Goal: Task Accomplishment & Management: Use online tool/utility

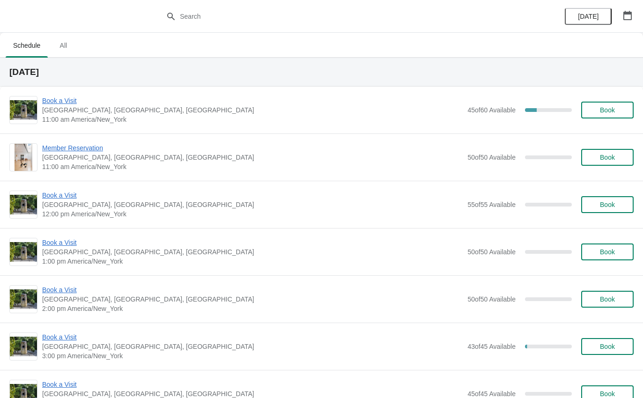
click at [70, 104] on span "Book a Visit" at bounding box center [252, 100] width 421 height 9
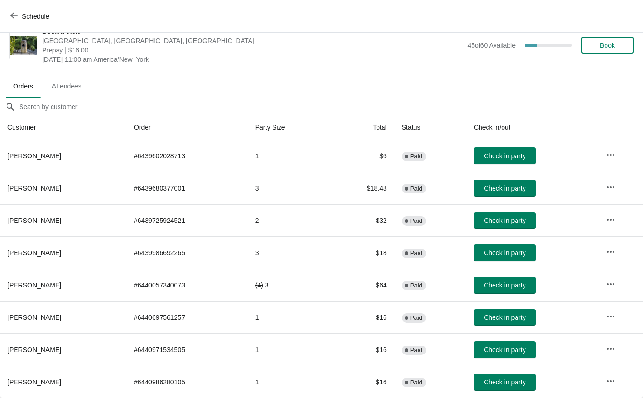
scroll to position [15, 0]
click at [507, 291] on button "Check in party" at bounding box center [505, 285] width 62 height 17
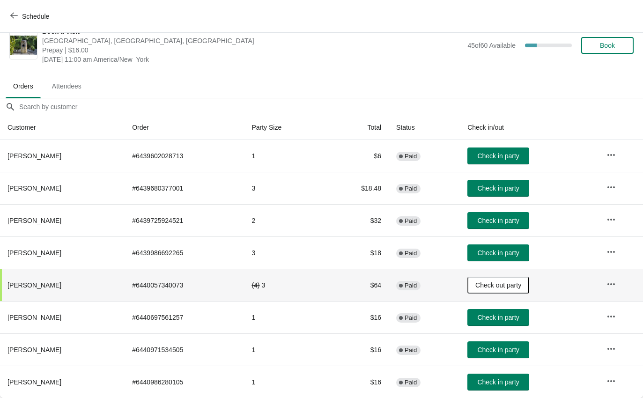
click at [497, 314] on span "Check in party" at bounding box center [498, 317] width 42 height 7
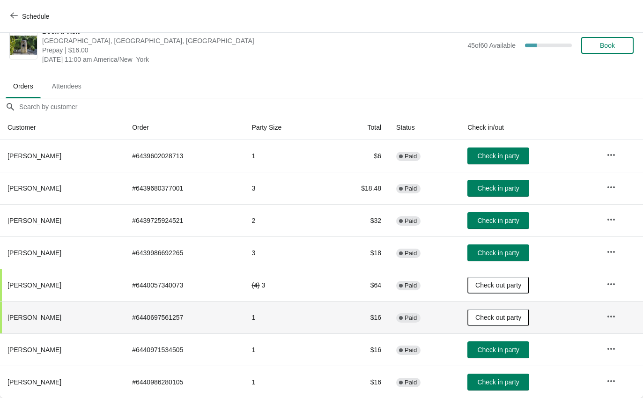
click at [505, 159] on span "Check in party" at bounding box center [498, 155] width 42 height 7
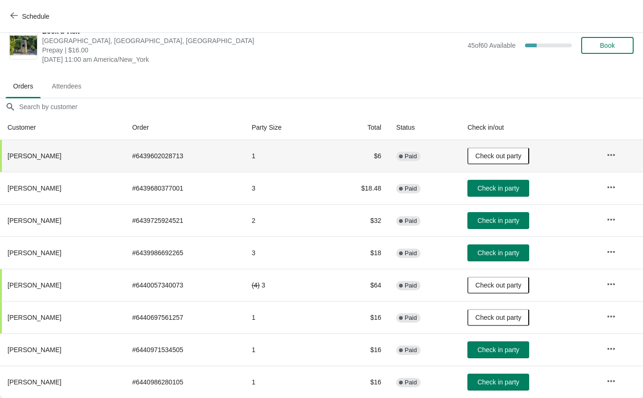
click at [499, 188] on span "Check in party" at bounding box center [498, 188] width 42 height 7
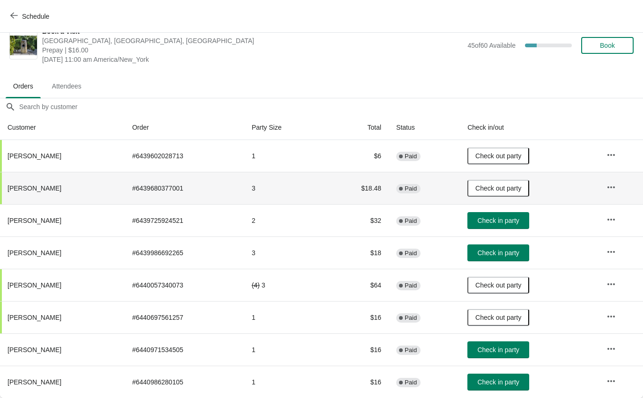
click at [503, 225] on button "Check in party" at bounding box center [499, 220] width 62 height 17
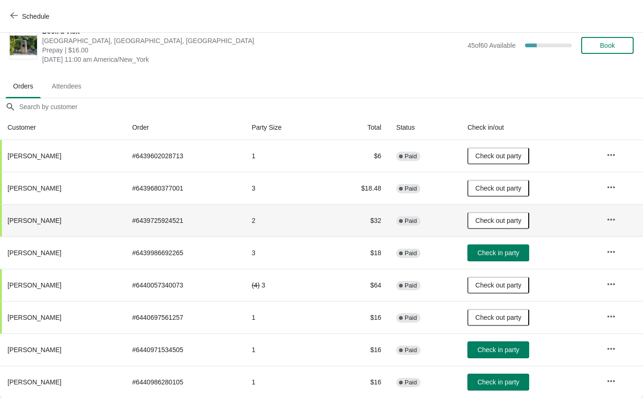
click at [496, 259] on button "Check in party" at bounding box center [499, 253] width 62 height 17
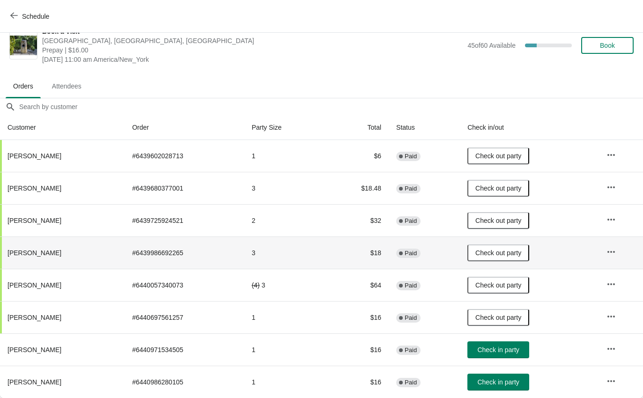
click at [497, 349] on span "Check in party" at bounding box center [498, 349] width 42 height 7
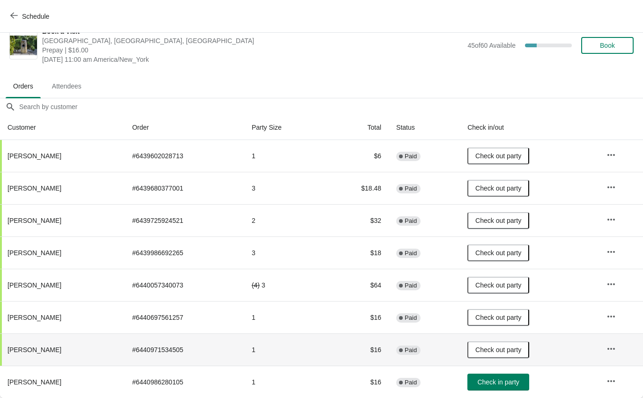
click at [503, 350] on span "Check out party" at bounding box center [499, 349] width 46 height 7
click at [508, 356] on button "Check in party" at bounding box center [499, 350] width 62 height 17
click at [514, 381] on span "Check in party" at bounding box center [498, 382] width 42 height 7
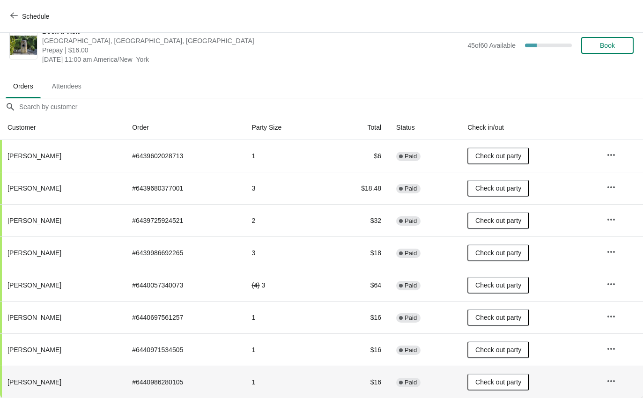
click at [15, 19] on icon "button" at bounding box center [13, 15] width 7 height 7
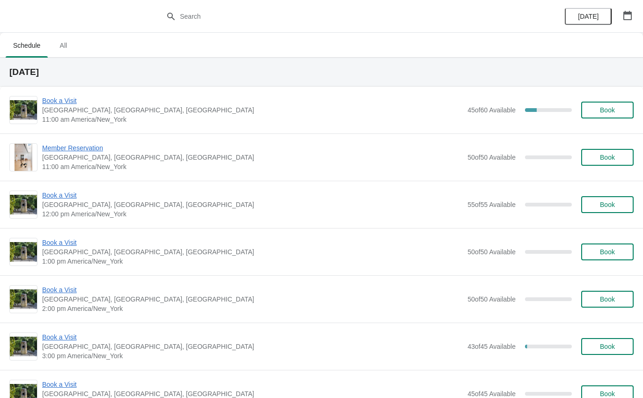
click at [79, 198] on span "Book a Visit" at bounding box center [252, 195] width 421 height 9
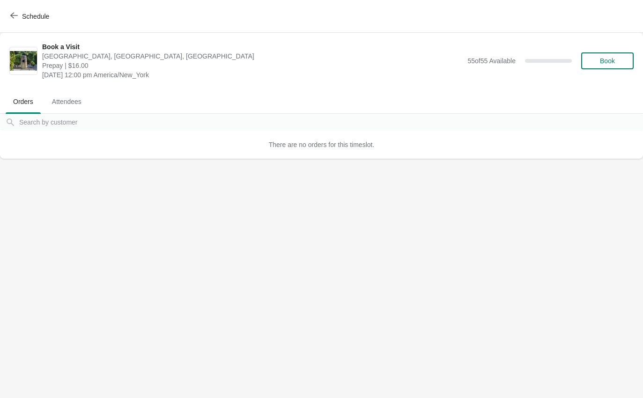
click at [33, 21] on button "Schedule" at bounding box center [31, 16] width 52 height 17
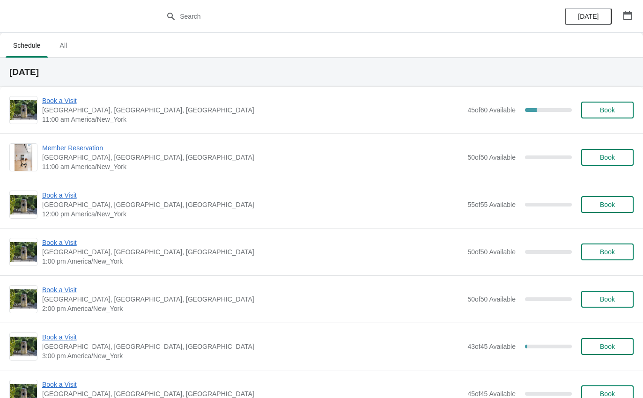
click at [80, 340] on span "Book a Visit" at bounding box center [252, 337] width 421 height 9
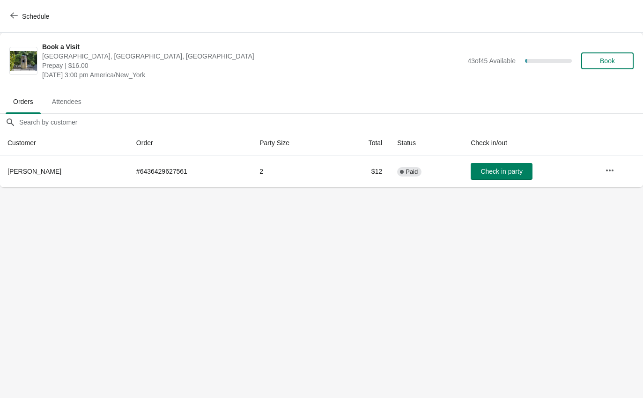
click at [492, 173] on span "Check in party" at bounding box center [502, 171] width 42 height 7
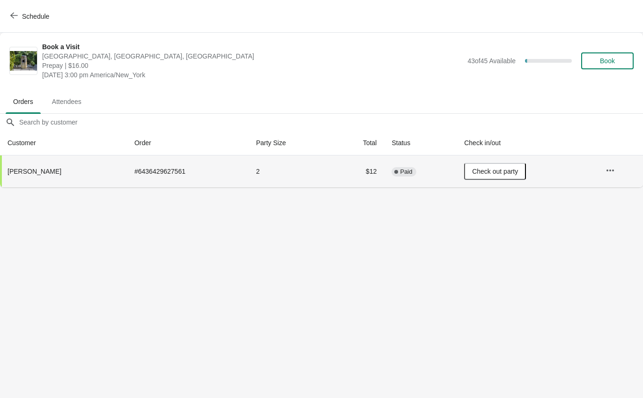
click at [21, 13] on span "Schedule" at bounding box center [30, 16] width 37 height 9
